Goal: Task Accomplishment & Management: Manage account settings

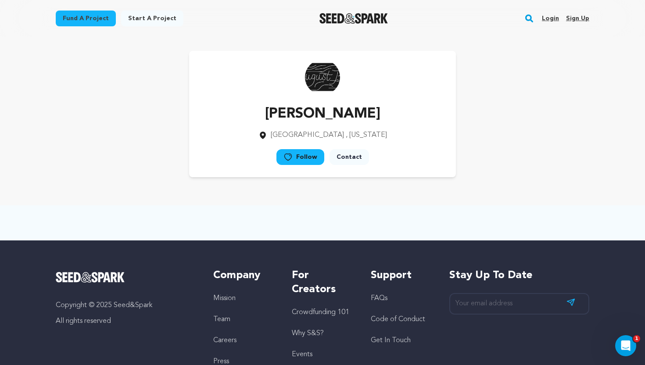
click at [552, 17] on link "Login" at bounding box center [550, 18] width 17 height 14
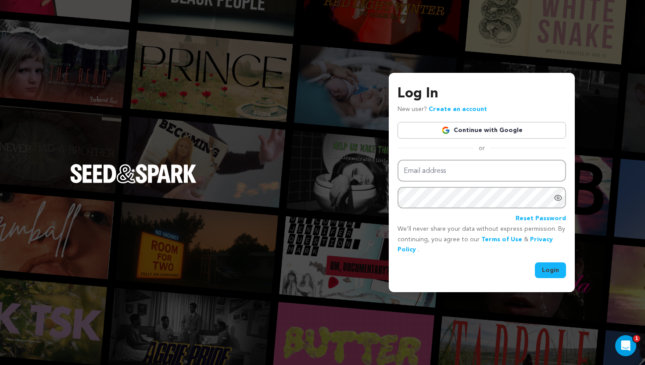
click at [472, 137] on link "Continue with Google" at bounding box center [482, 130] width 169 height 17
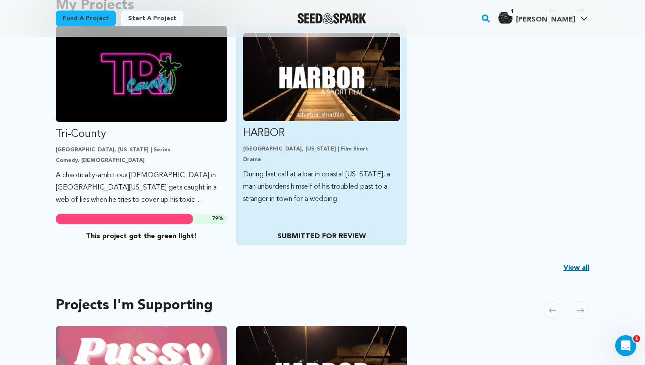
scroll to position [238, 0]
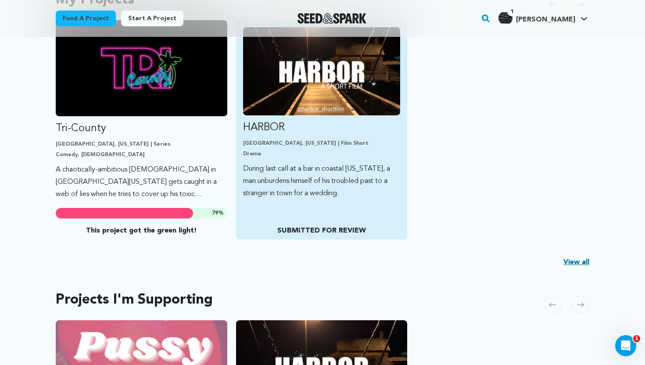
click at [315, 115] on img "Fund HARBOR" at bounding box center [322, 71] width 158 height 88
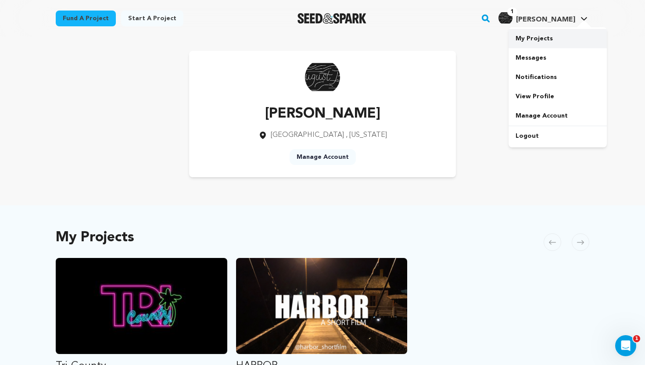
click at [531, 46] on link "My Projects" at bounding box center [558, 38] width 98 height 19
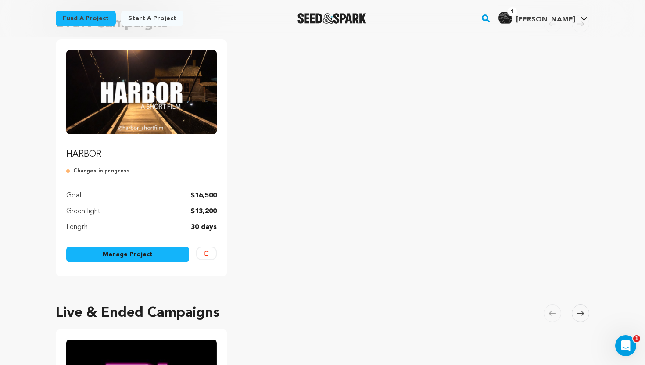
scroll to position [96, 0]
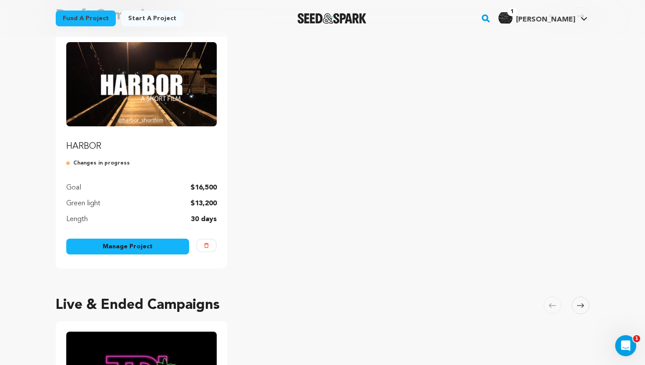
click at [120, 248] on link "Manage Project" at bounding box center [127, 247] width 123 height 16
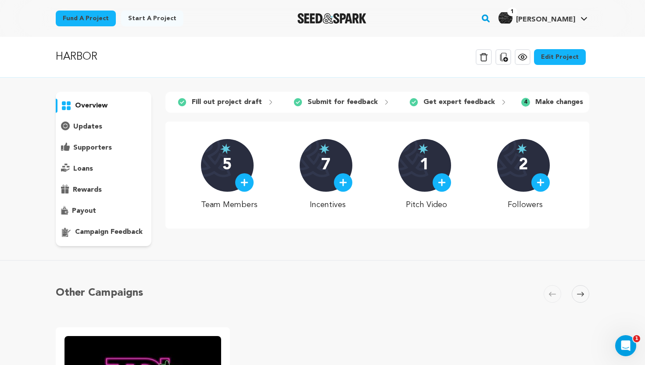
click at [113, 232] on p "campaign feedback" at bounding box center [109, 232] width 68 height 11
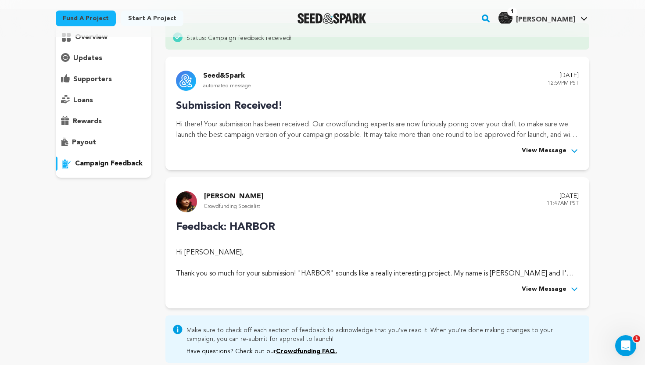
scroll to position [64, 0]
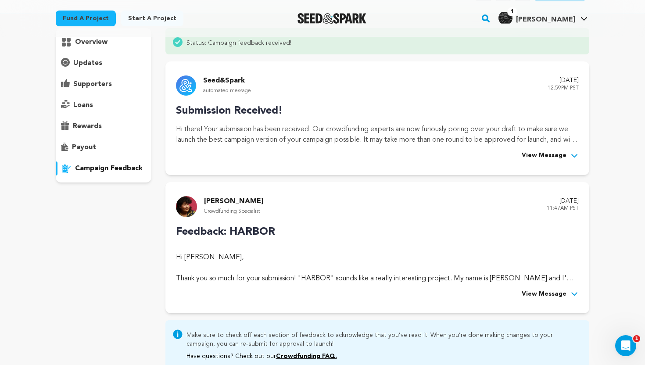
click at [558, 154] on span "View Message" at bounding box center [544, 156] width 45 height 11
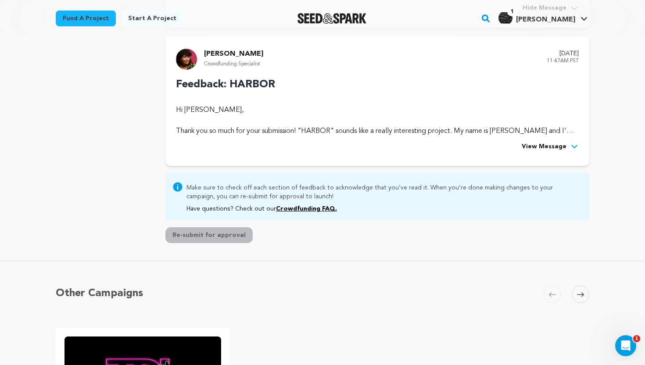
scroll to position [495, 0]
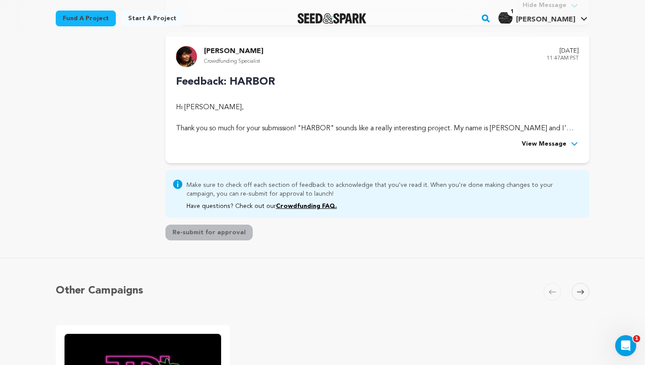
click at [546, 140] on span "View Message" at bounding box center [544, 144] width 45 height 11
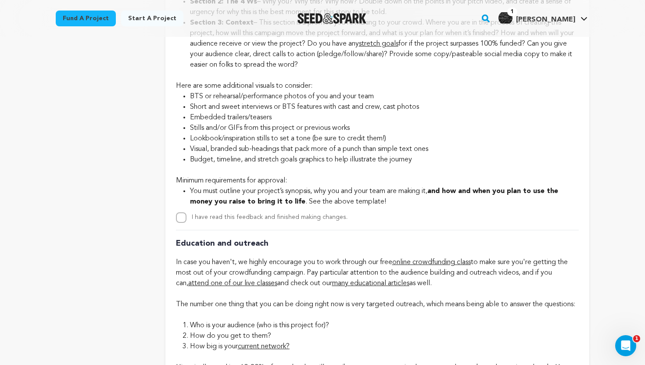
scroll to position [2342, 0]
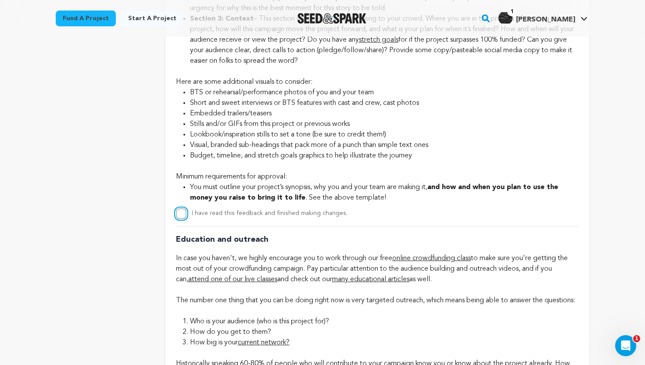
click at [182, 219] on input "I have read this feedback and finished making changes." at bounding box center [181, 214] width 11 height 11
checkbox input "true"
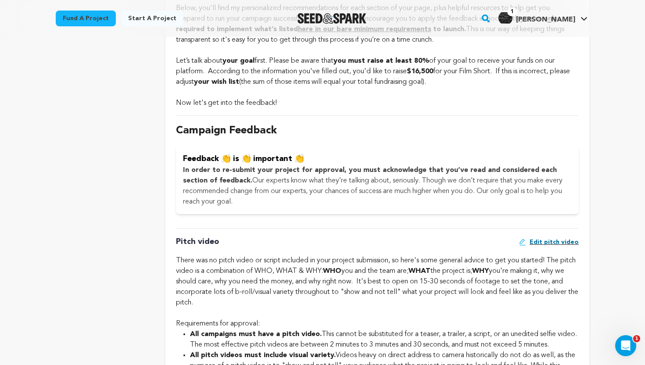
scroll to position [0, 0]
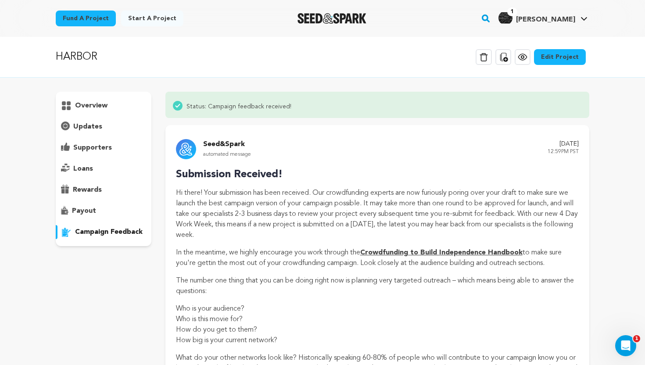
click at [95, 106] on p "overview" at bounding box center [91, 106] width 32 height 11
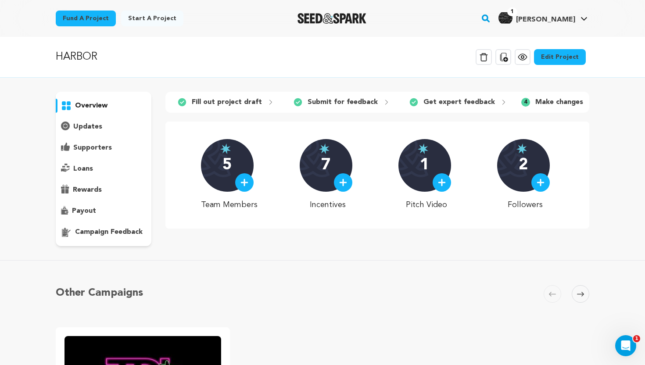
click at [563, 58] on link "Edit Project" at bounding box center [560, 57] width 52 height 16
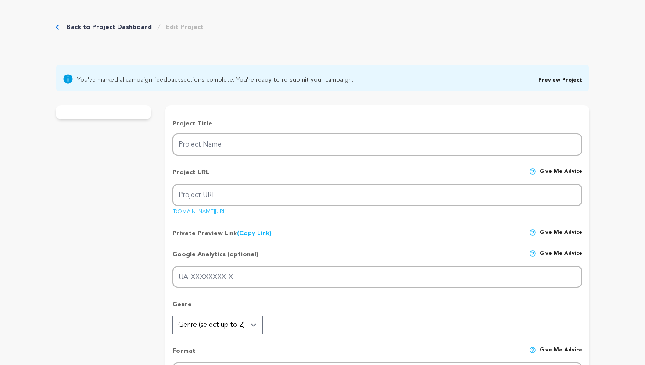
type input "HARBOR"
type input "harborshortfilm2025"
type input "During last call at a bar in coastal [US_STATE], a man unburdens himself of his…"
type textarea "During last call at a bar in coastal Maine, Ben is a groomsmen in town for a we…"
type textarea "Harbor explores the stigma against male vulnerability. Generations of men, like…"
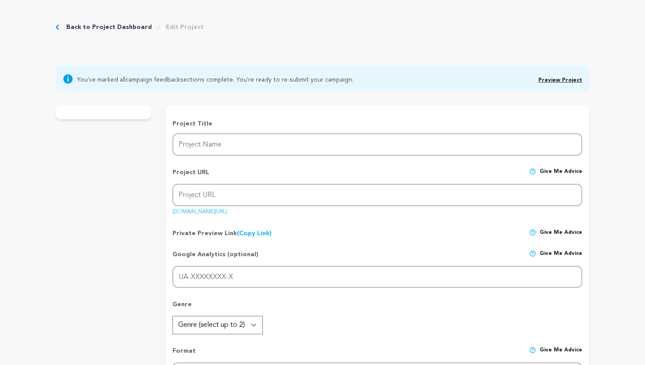
type textarea "FILMSHOP NYC, WIFVNE, WIF, Mobile Arts Council, Brown Girls Doc Mafia, ATL Orig…"
radio input "true"
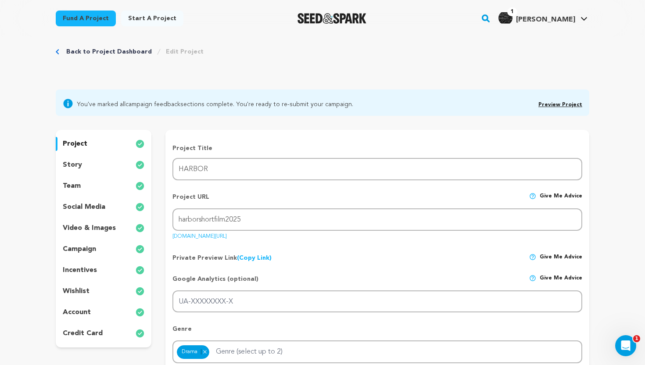
scroll to position [18, 0]
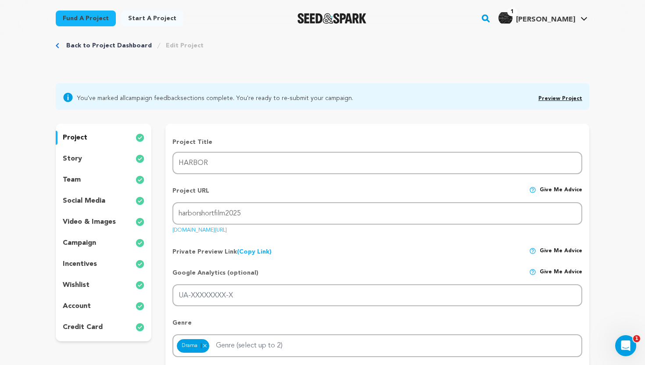
click at [83, 157] on div "story" at bounding box center [104, 159] width 96 height 14
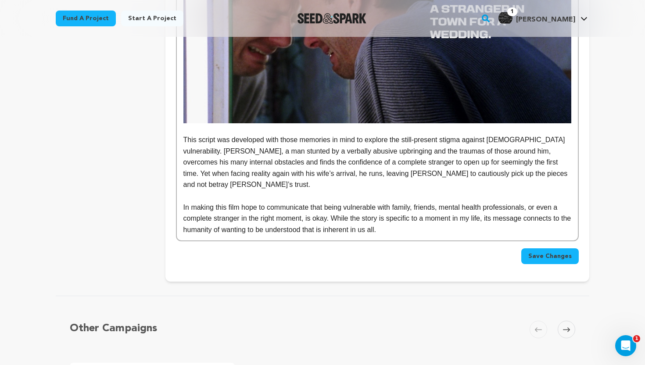
scroll to position [886, 0]
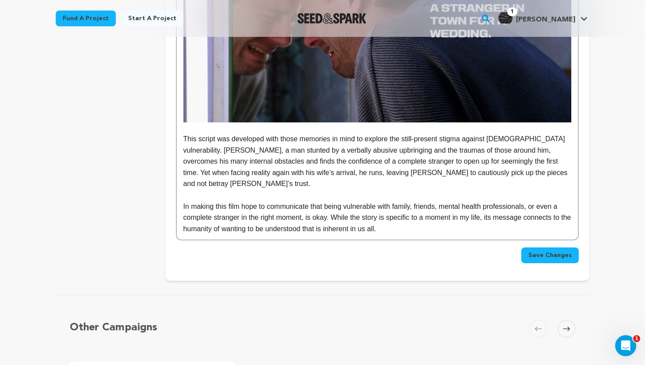
click at [539, 168] on p "This script was developed with those memories in mind to explore the still-pres…" at bounding box center [377, 161] width 388 height 56
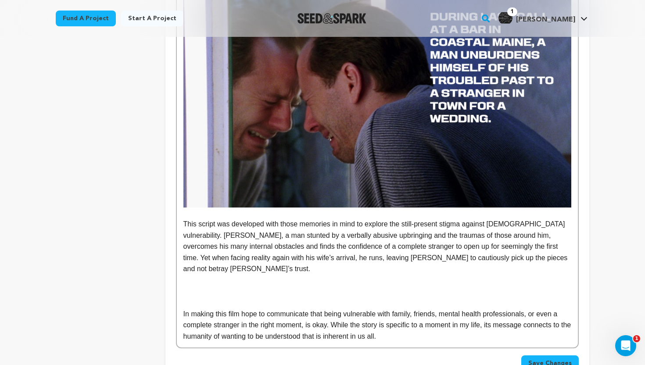
scroll to position [807, 0]
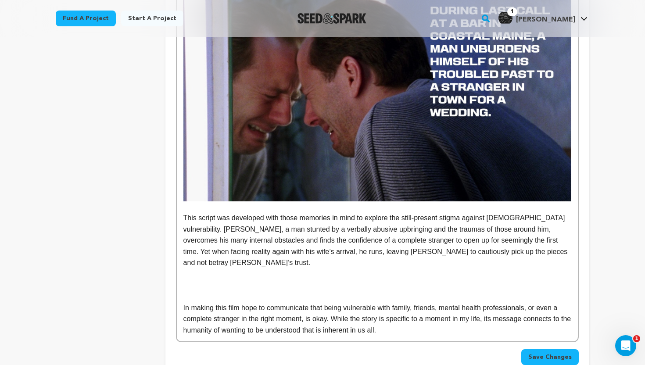
click at [192, 291] on p at bounding box center [377, 296] width 388 height 11
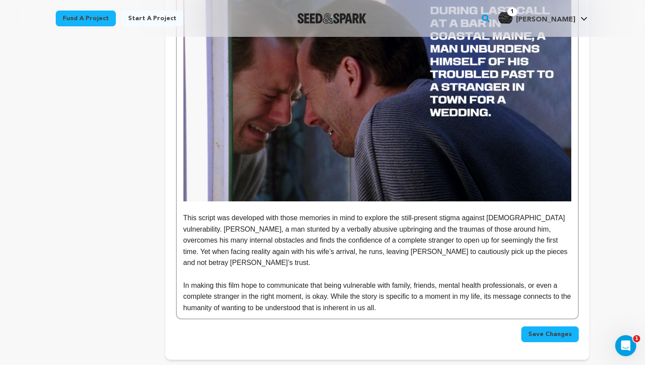
click at [416, 296] on p "In making this film hope to communicate that being vulnerable with family, frie…" at bounding box center [377, 297] width 388 height 34
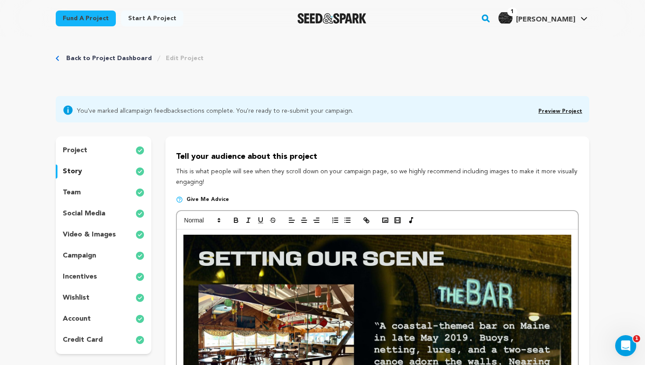
scroll to position [0, 0]
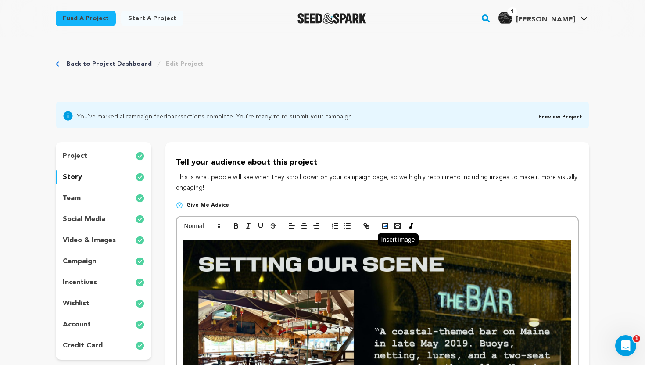
click at [385, 230] on icon "button" at bounding box center [385, 226] width 8 height 8
click at [383, 230] on icon "button" at bounding box center [385, 226] width 8 height 8
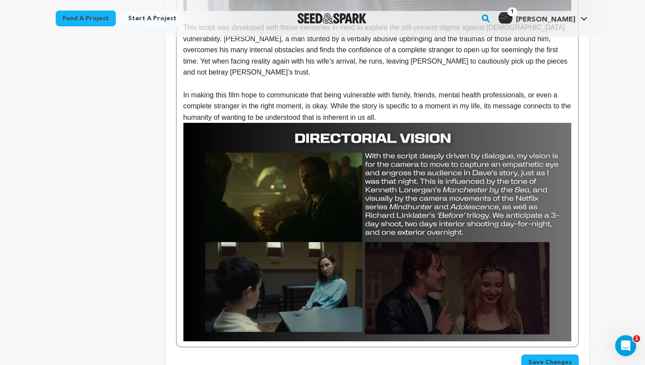
scroll to position [1000, 0]
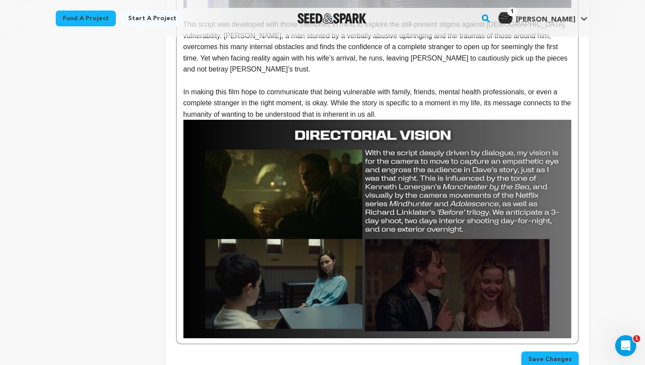
click at [403, 102] on p "In making this film hope to communicate that being vulnerable with family, frie…" at bounding box center [377, 103] width 388 height 34
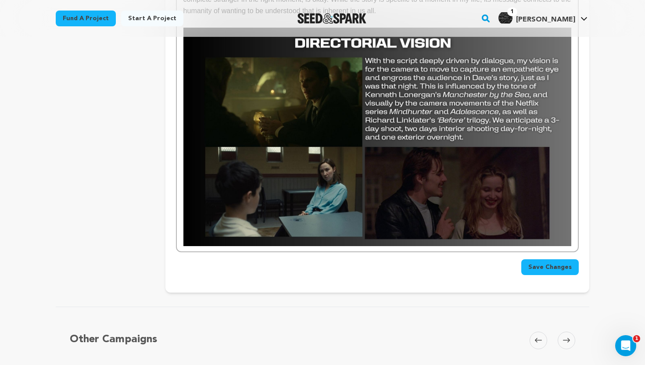
scroll to position [1100, 0]
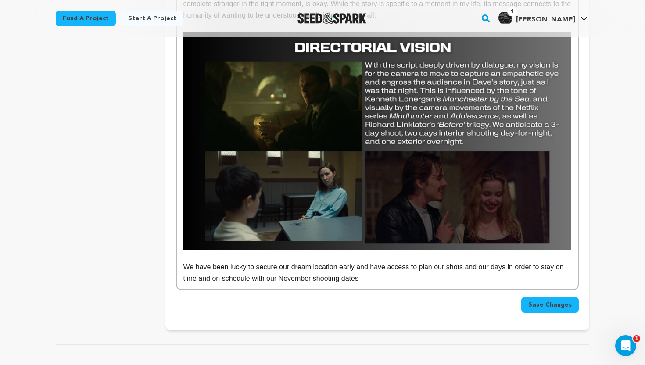
click at [279, 267] on p "We have been lucky to secure our dream location early and have access to plan o…" at bounding box center [377, 273] width 388 height 22
click at [331, 268] on p "We have been lucky to secure our dream location early and have access to plan o…" at bounding box center [377, 273] width 388 height 22
click at [406, 266] on p "We have been lucky to secure our dream location early and have access to plan o…" at bounding box center [377, 273] width 388 height 22
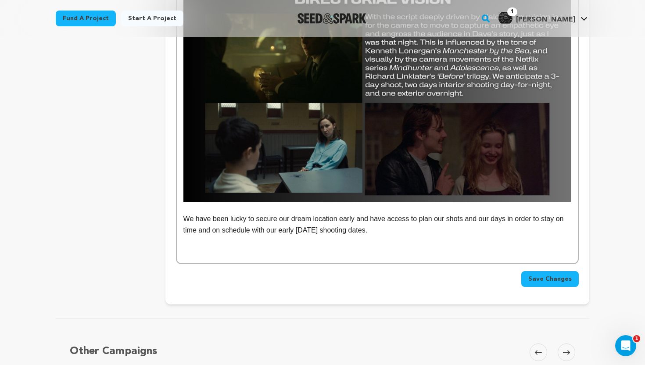
scroll to position [1152, 0]
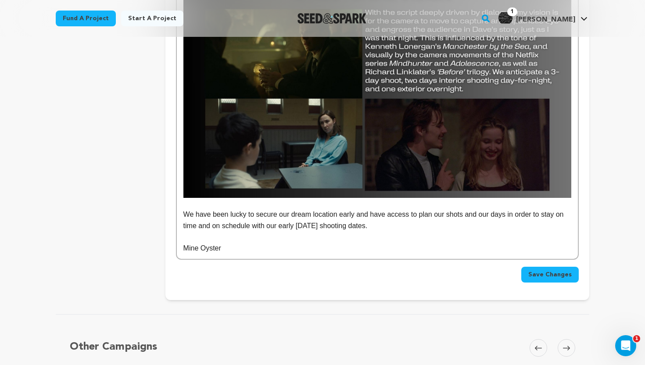
click at [295, 243] on p "Our Location - Mine Oyster" at bounding box center [377, 248] width 388 height 11
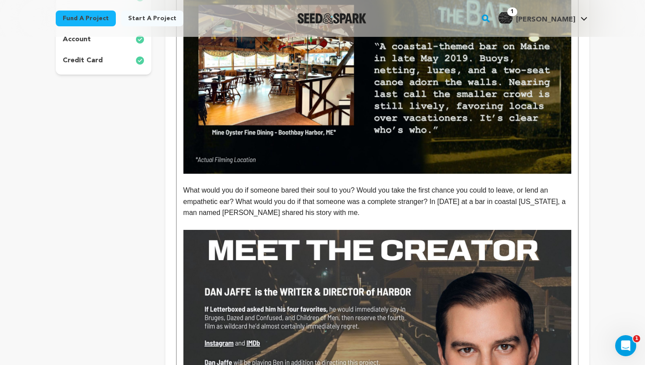
scroll to position [0, 0]
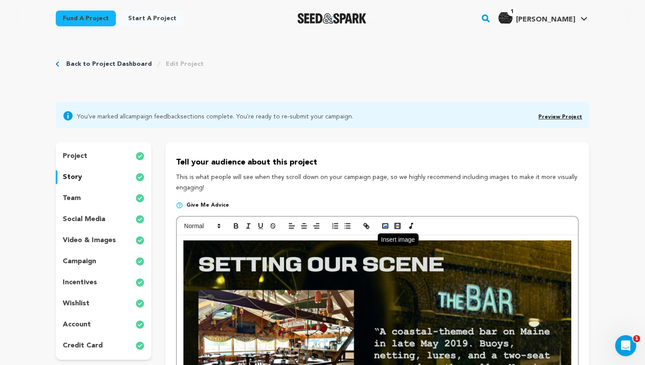
click at [384, 225] on circle "button" at bounding box center [384, 225] width 1 height 1
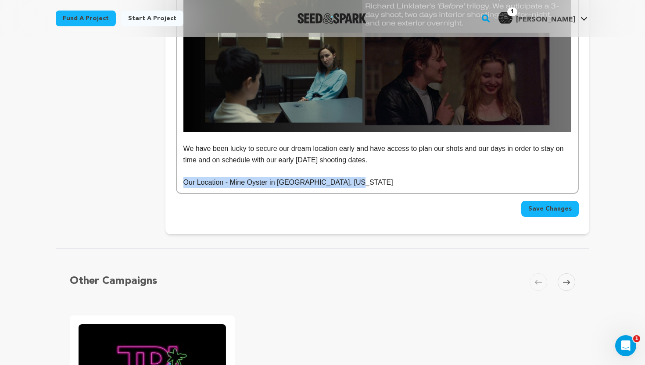
drag, startPoint x: 356, startPoint y: 176, endPoint x: 180, endPoint y: 172, distance: 177.0
copy p "Our Location - Mine Oyster in Boothbay Harbor, Maine"
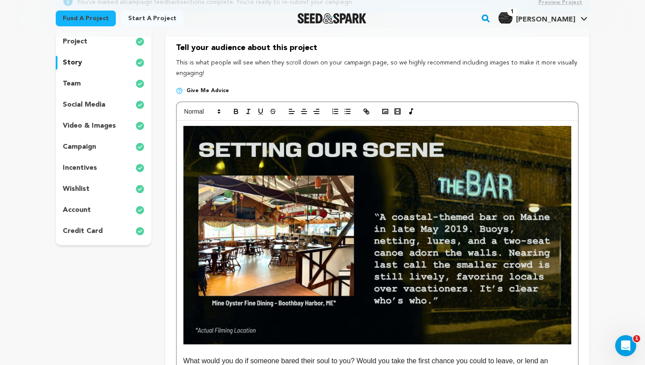
scroll to position [75, 0]
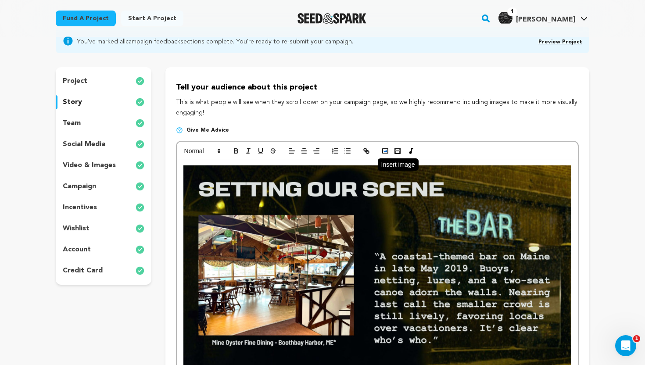
click at [382, 151] on icon "button" at bounding box center [385, 151] width 8 height 8
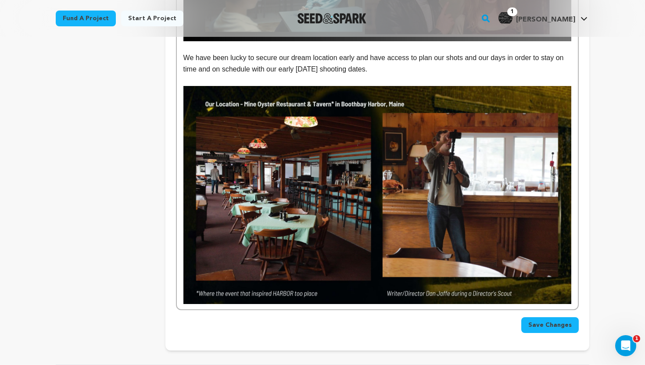
scroll to position [1317, 0]
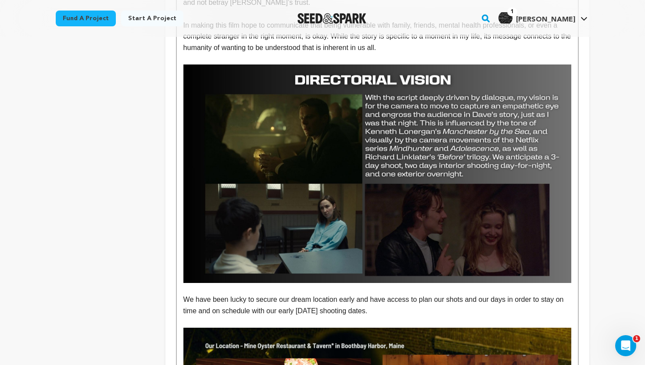
scroll to position [1066, 0]
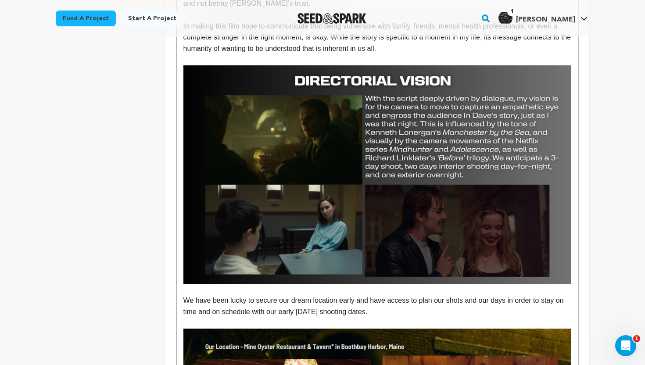
click at [184, 295] on p "We have been lucky to secure our dream location early and have access to plan o…" at bounding box center [377, 306] width 388 height 22
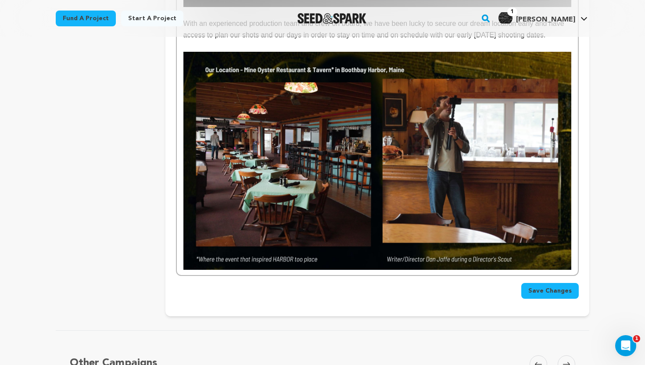
scroll to position [1346, 0]
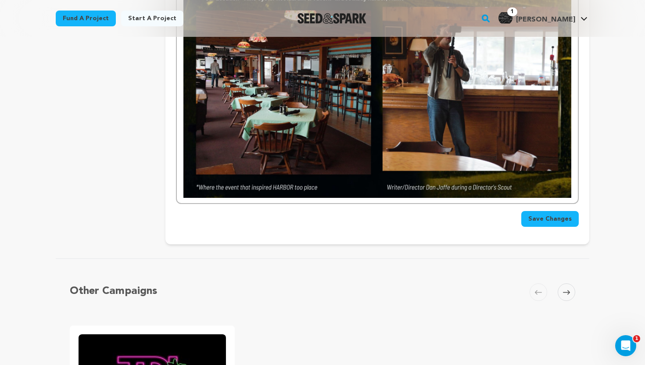
scroll to position [1418, 0]
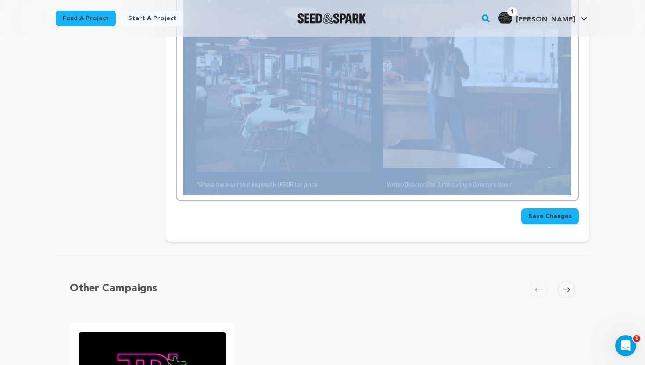
click at [501, 213] on div "Save Changes" at bounding box center [377, 217] width 403 height 16
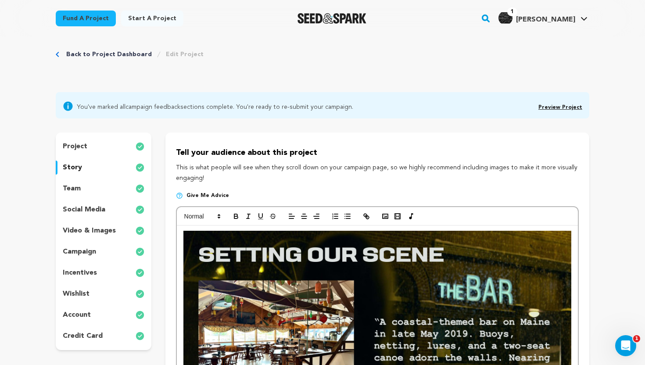
scroll to position [0, 0]
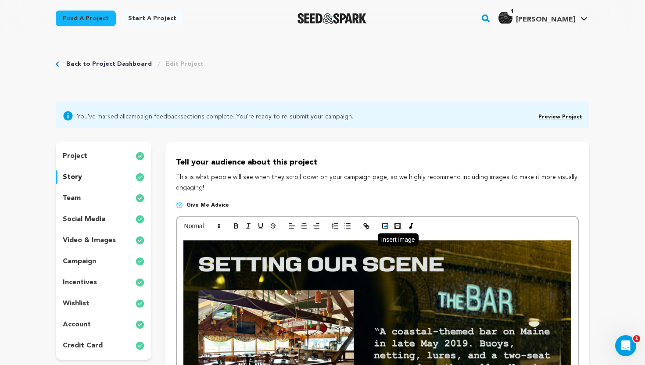
click at [383, 227] on rect "button" at bounding box center [385, 226] width 5 height 4
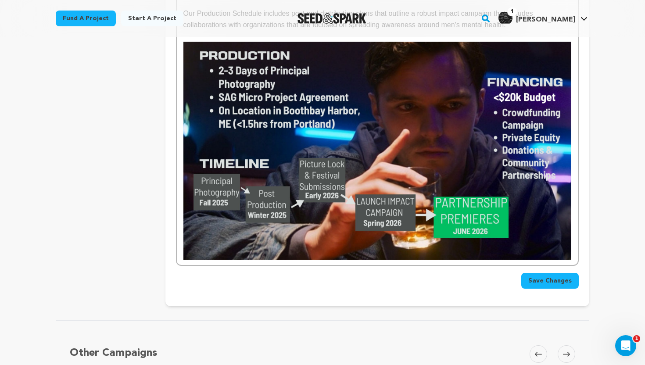
scroll to position [1627, 0]
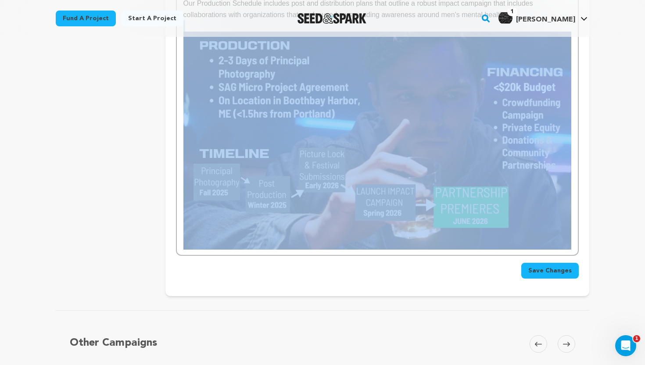
click at [503, 130] on img at bounding box center [377, 141] width 388 height 218
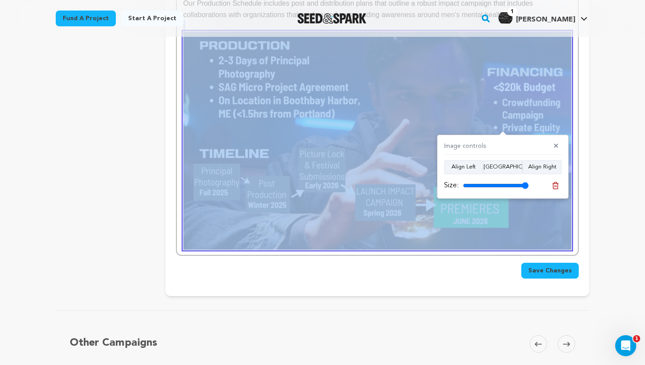
click at [443, 63] on img at bounding box center [377, 141] width 388 height 218
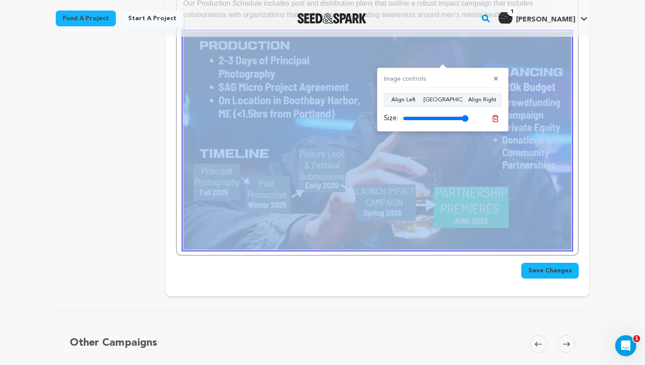
click at [469, 202] on img at bounding box center [377, 141] width 388 height 218
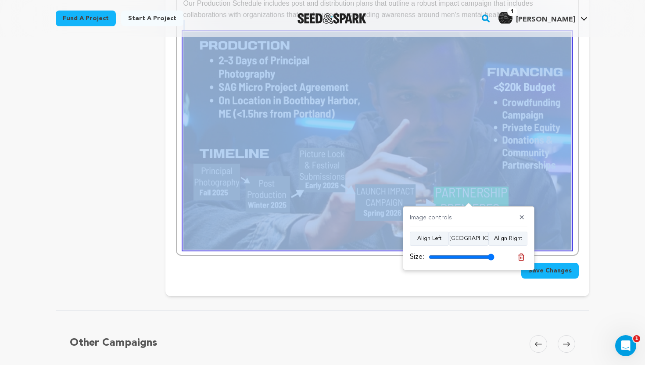
click at [567, 234] on img at bounding box center [377, 141] width 388 height 218
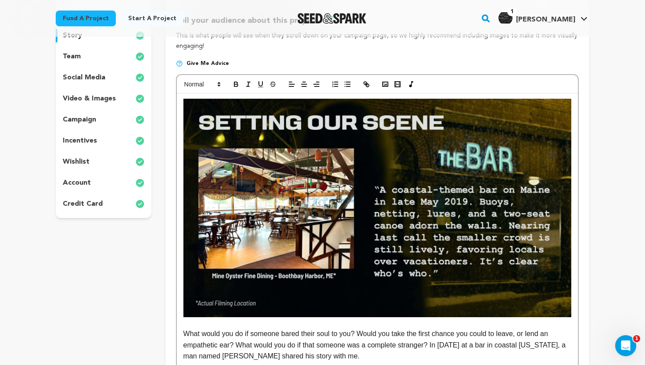
scroll to position [0, 0]
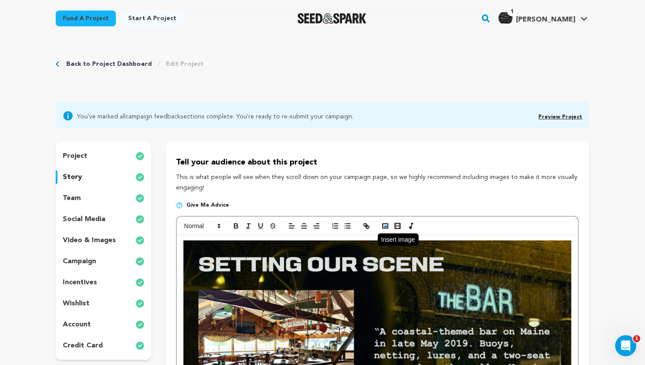
click at [385, 227] on polyline "button" at bounding box center [386, 226] width 4 height 2
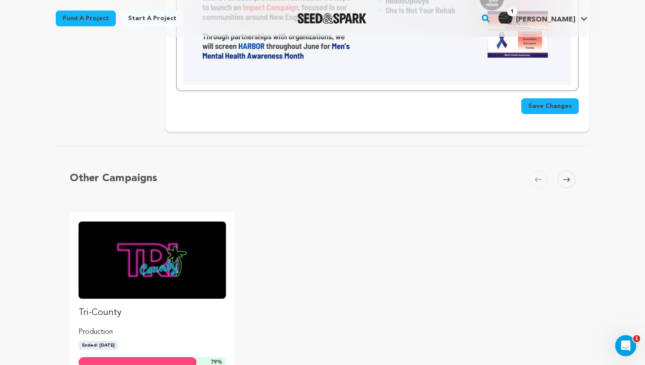
scroll to position [2022, 0]
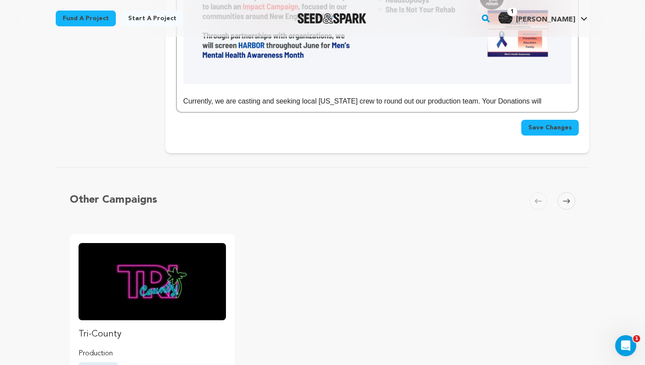
click at [489, 103] on p "Currently, we are casting and seeking local Maine crew to round out our product…" at bounding box center [377, 101] width 388 height 11
click at [537, 103] on p "Currently, we are casting and seeking local Maine crew to round out our product…" at bounding box center [377, 101] width 388 height 11
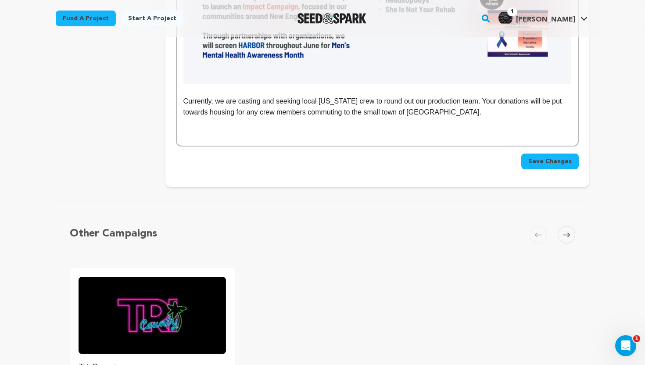
click at [465, 110] on p "Currently, we are casting and seeking local Maine crew to round out our product…" at bounding box center [377, 107] width 388 height 22
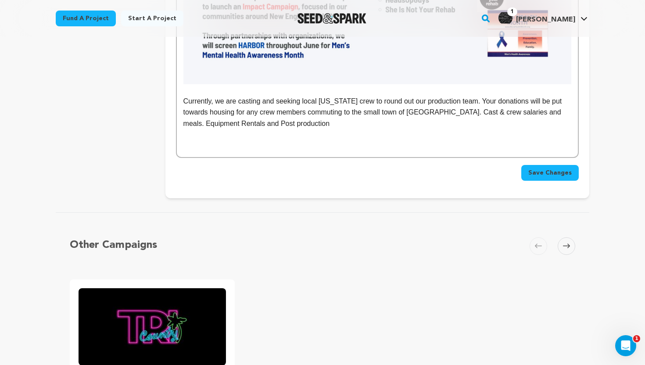
click at [235, 113] on p "Currently, we are casting and seeking local Maine crew to round out our product…" at bounding box center [377, 113] width 388 height 34
click at [286, 112] on p "Currently, we are casting and seeking local Maine crew to round out our product…" at bounding box center [377, 113] width 388 height 34
click at [358, 127] on p "Currently, we are casting and seeking local Maine crew to round out our product…" at bounding box center [377, 113] width 388 height 34
click at [314, 122] on p "Currently, we are casting and seeking local Maine crew to round out our product…" at bounding box center [377, 113] width 388 height 34
click at [467, 126] on p "Currently, we are casting and seeking local Maine crew to round out our product…" at bounding box center [377, 113] width 388 height 34
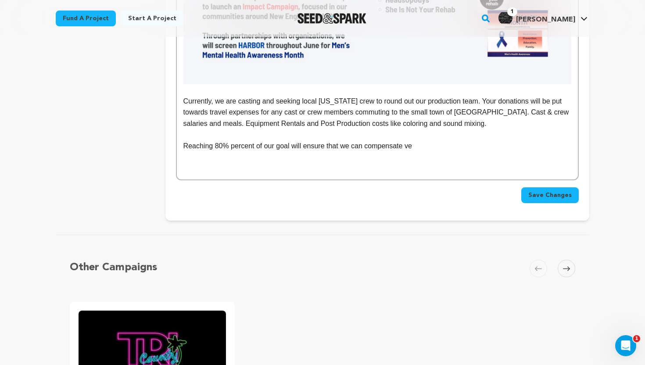
click at [220, 147] on p "Reaching 80% percent of our goal will ensure that we can compensate ve" at bounding box center [377, 145] width 388 height 11
click at [428, 147] on p "Reaching 100% percent of our goal will ensure that we can compensate ve" at bounding box center [377, 145] width 388 height 11
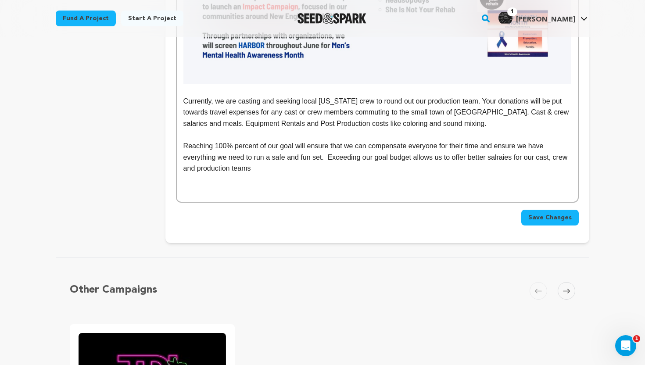
click at [509, 158] on p "Reaching 100% percent of our goal will ensure that we can compensate everyone f…" at bounding box center [377, 157] width 388 height 34
click at [510, 157] on p "Reaching 100% percent of our goal will ensure that we can compensate everyone f…" at bounding box center [377, 157] width 388 height 34
click at [514, 158] on p "Reaching 100% percent of our goal will ensure that we can compensate everyone f…" at bounding box center [377, 157] width 388 height 34
click at [501, 157] on p "Reaching 100% percent of our goal will ensure that we can compensate everyone f…" at bounding box center [377, 157] width 388 height 34
click at [503, 160] on p "Reaching 100% percent of our goal will ensure that we can compensate everyone f…" at bounding box center [377, 157] width 388 height 34
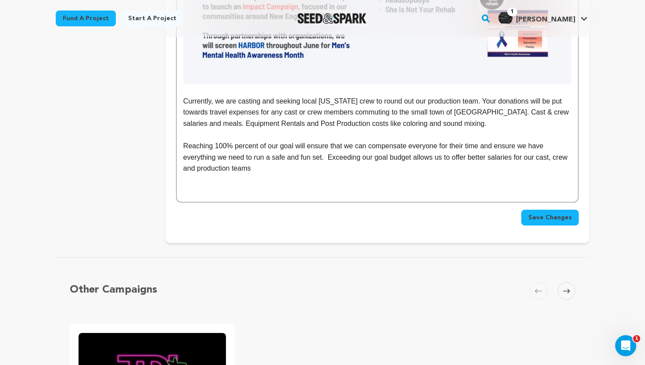
click at [289, 166] on p "Reaching 100% percent of our goal will ensure that we can compensate everyone f…" at bounding box center [377, 157] width 388 height 34
click at [558, 222] on span "Save Changes" at bounding box center [550, 217] width 43 height 9
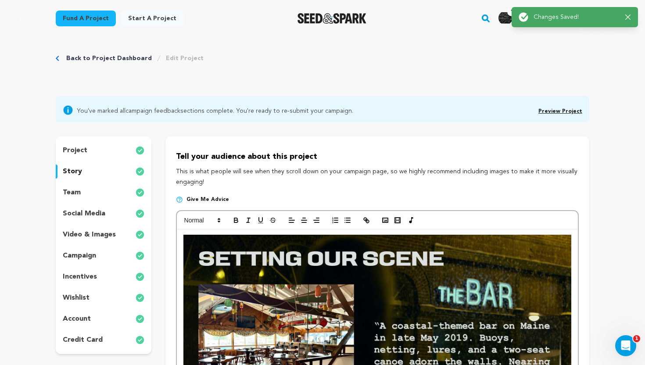
scroll to position [0, 0]
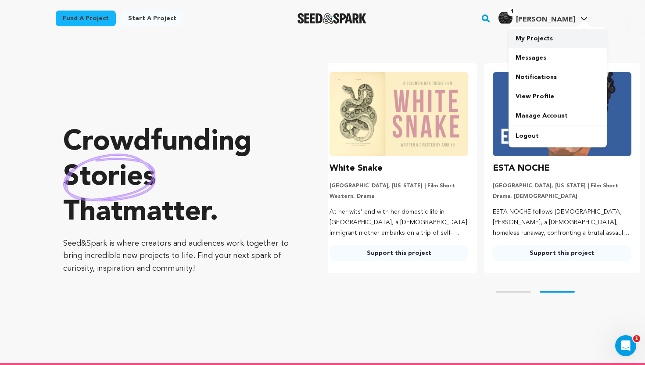
scroll to position [0, 170]
click at [547, 43] on link "My Projects" at bounding box center [558, 38] width 98 height 19
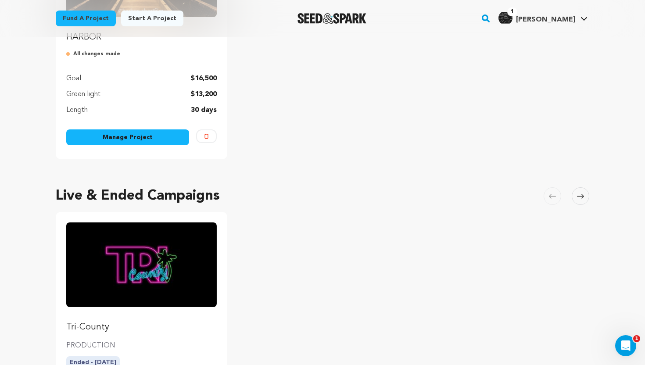
scroll to position [108, 0]
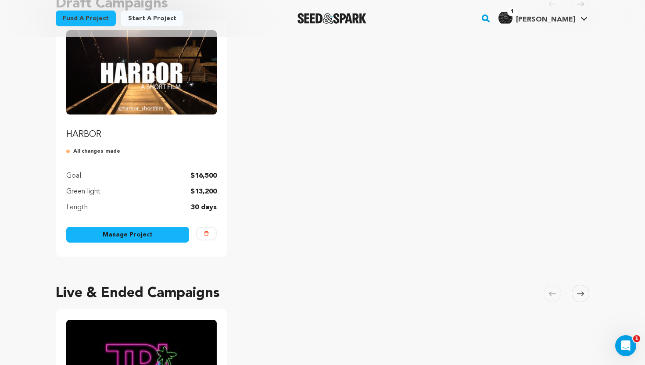
click at [127, 240] on link "Manage Project" at bounding box center [127, 235] width 123 height 16
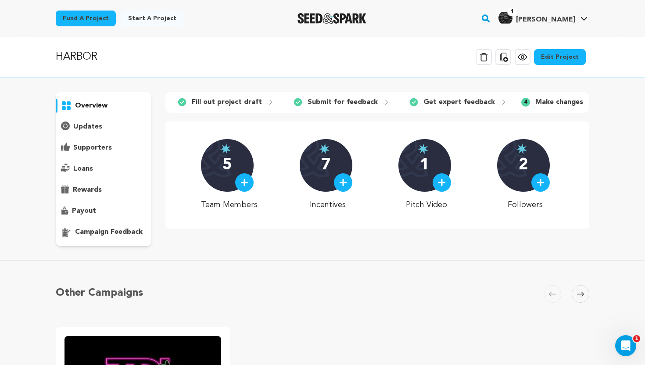
click at [94, 233] on p "campaign feedback" at bounding box center [109, 232] width 68 height 11
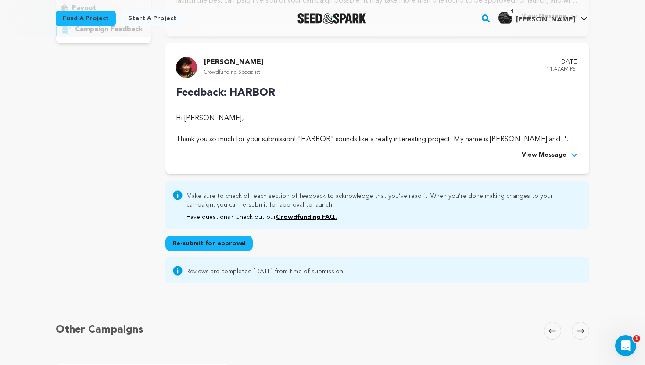
scroll to position [82, 0]
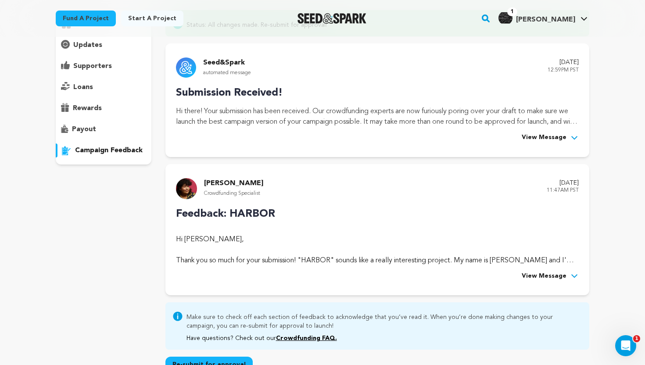
click at [553, 275] on span "View Message" at bounding box center [544, 276] width 45 height 11
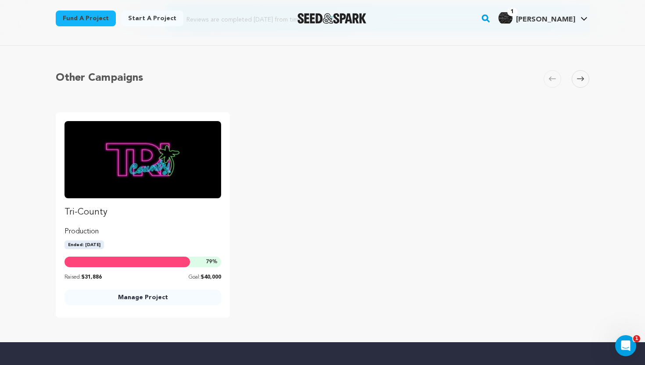
scroll to position [2812, 0]
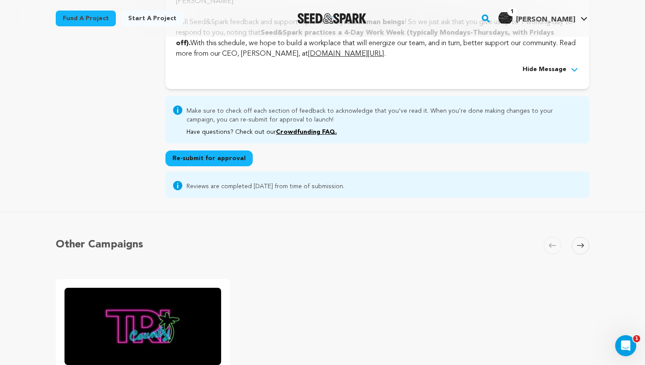
click at [230, 166] on button "Re-submit for approval" at bounding box center [208, 159] width 87 height 16
